Goal: Information Seeking & Learning: Understand process/instructions

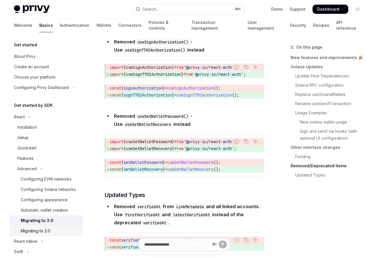
scroll to position [40, 0]
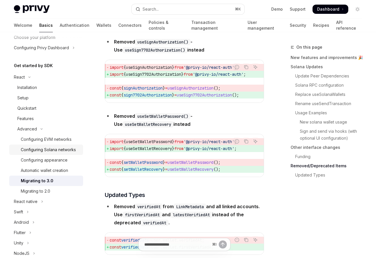
click at [63, 151] on div "Configuring Solana networks" at bounding box center [48, 149] width 55 height 7
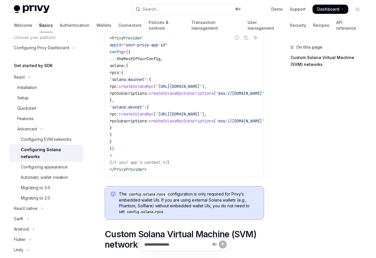
scroll to position [120, 0]
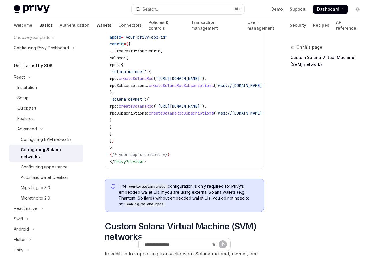
click at [96, 23] on link "Wallets" at bounding box center [103, 25] width 15 height 14
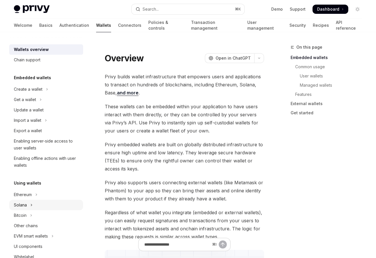
click at [42, 207] on button "Solana" at bounding box center [46, 205] width 74 height 10
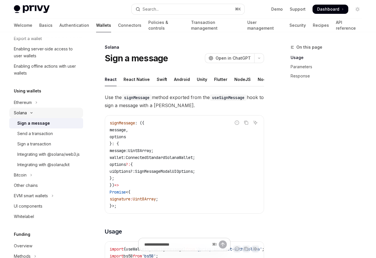
scroll to position [107, 0]
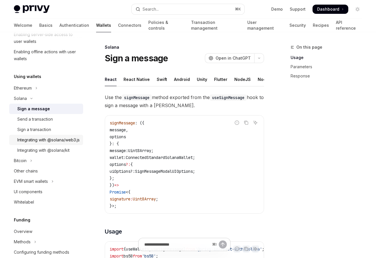
click at [58, 140] on div "Integrating with @solana/web3.js" at bounding box center [48, 140] width 62 height 7
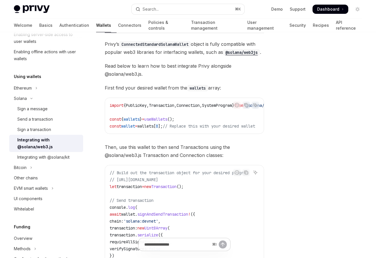
scroll to position [64, 0]
click at [34, 161] on link "Integrating with @solana/kit" at bounding box center [46, 157] width 74 height 10
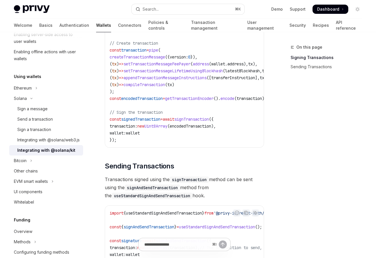
scroll to position [404, 0]
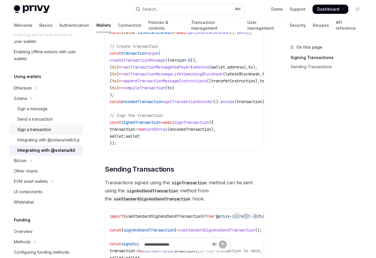
click at [44, 131] on div "Sign a transaction" at bounding box center [34, 129] width 34 height 7
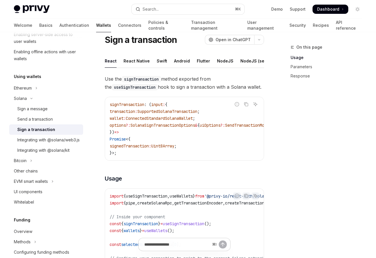
scroll to position [15, 0]
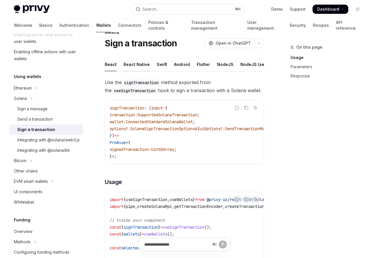
click at [141, 66] on div "React Native" at bounding box center [136, 65] width 26 height 14
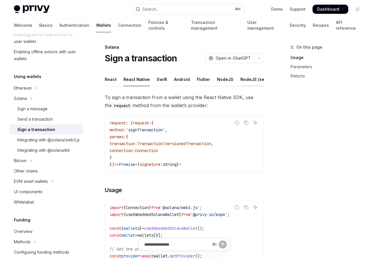
click at [247, 84] on div "NodeJS (server-auth)" at bounding box center [262, 80] width 45 height 14
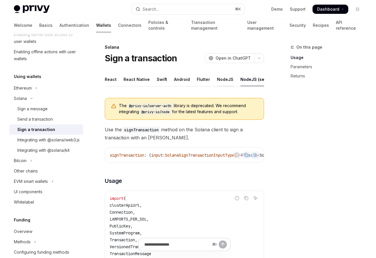
click at [220, 82] on div "NodeJS" at bounding box center [225, 80] width 16 height 14
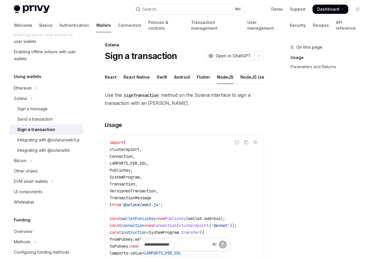
scroll to position [2, 0]
click at [203, 82] on div "Flutter" at bounding box center [203, 78] width 13 height 14
type textarea "*"
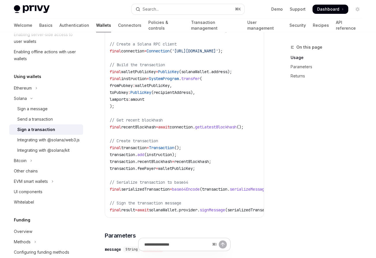
scroll to position [144, 0]
